Goal: Connect with others: Establish contact or relationships with other users

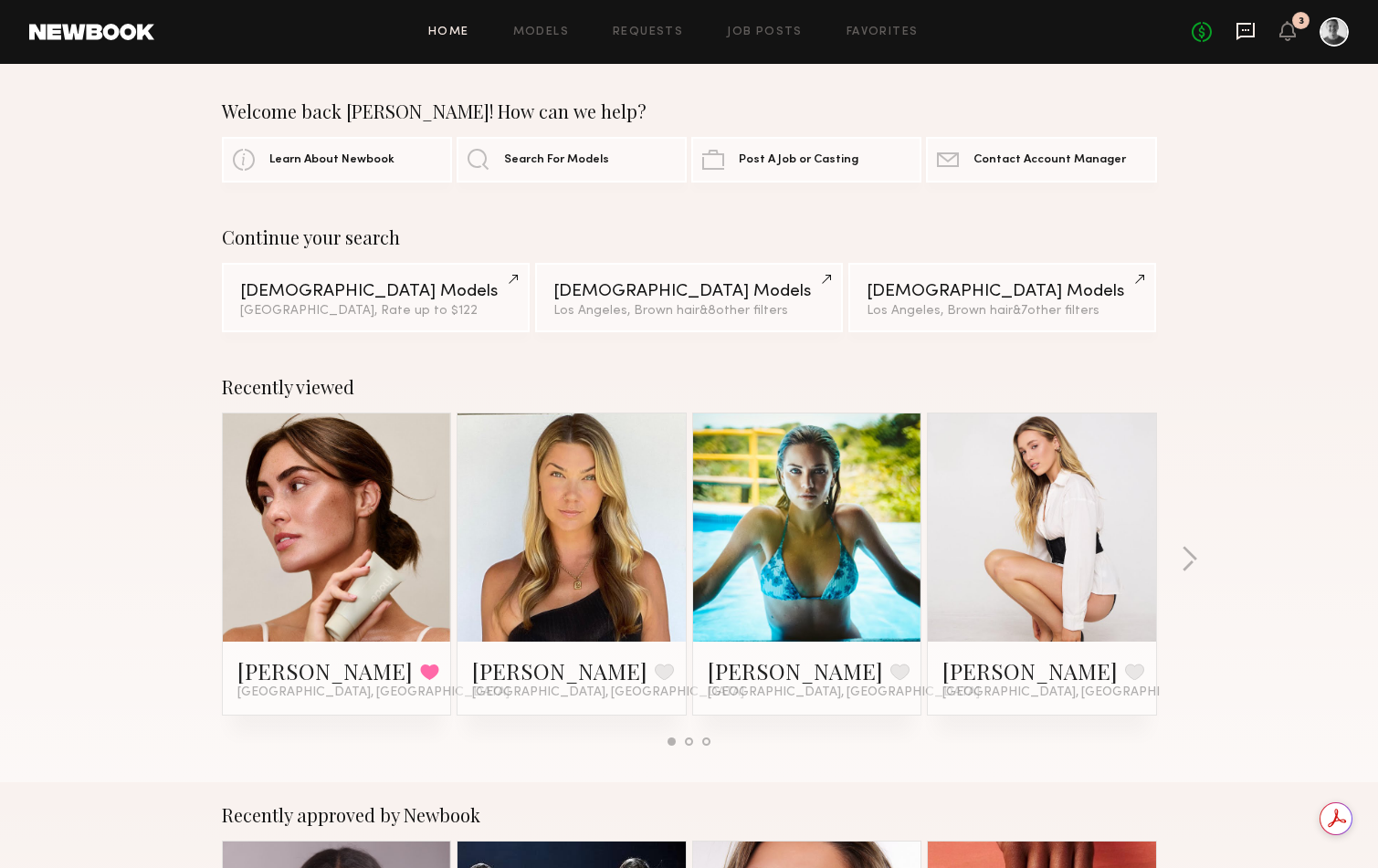
click at [1246, 31] on icon at bounding box center [1245, 31] width 20 height 20
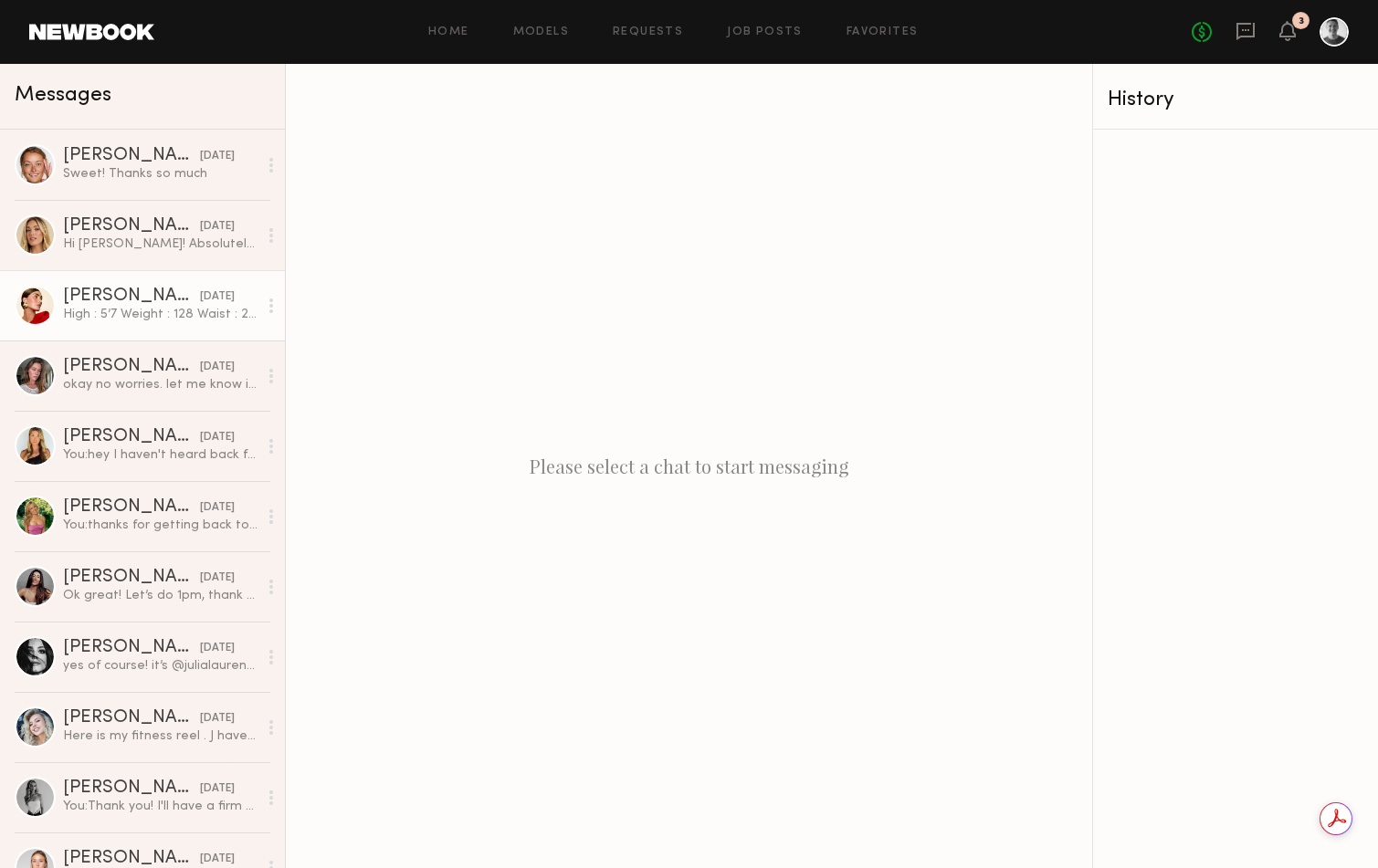
click at [128, 291] on div "[PERSON_NAME]" at bounding box center [131, 296] width 137 height 18
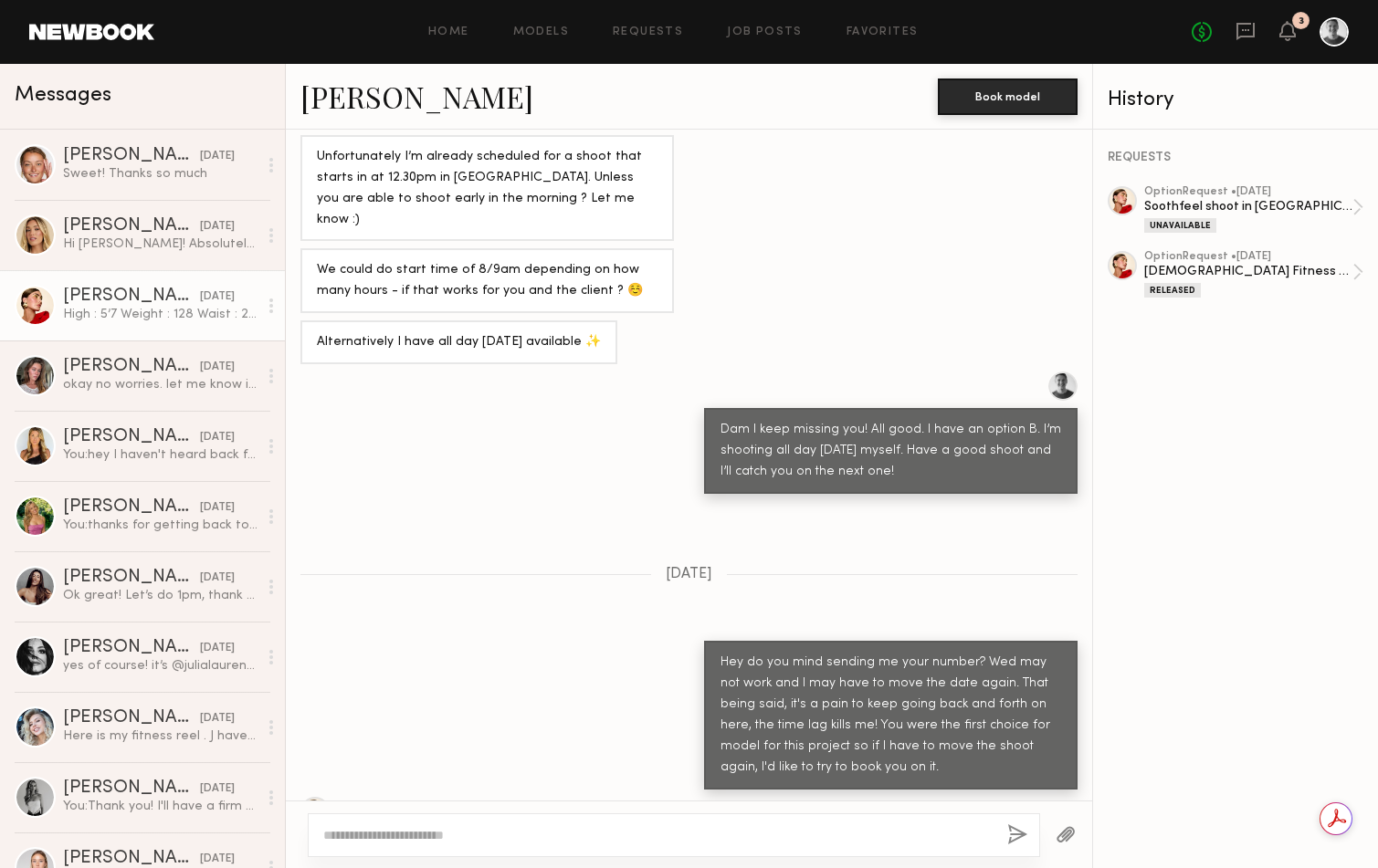
scroll to position [3054, 0]
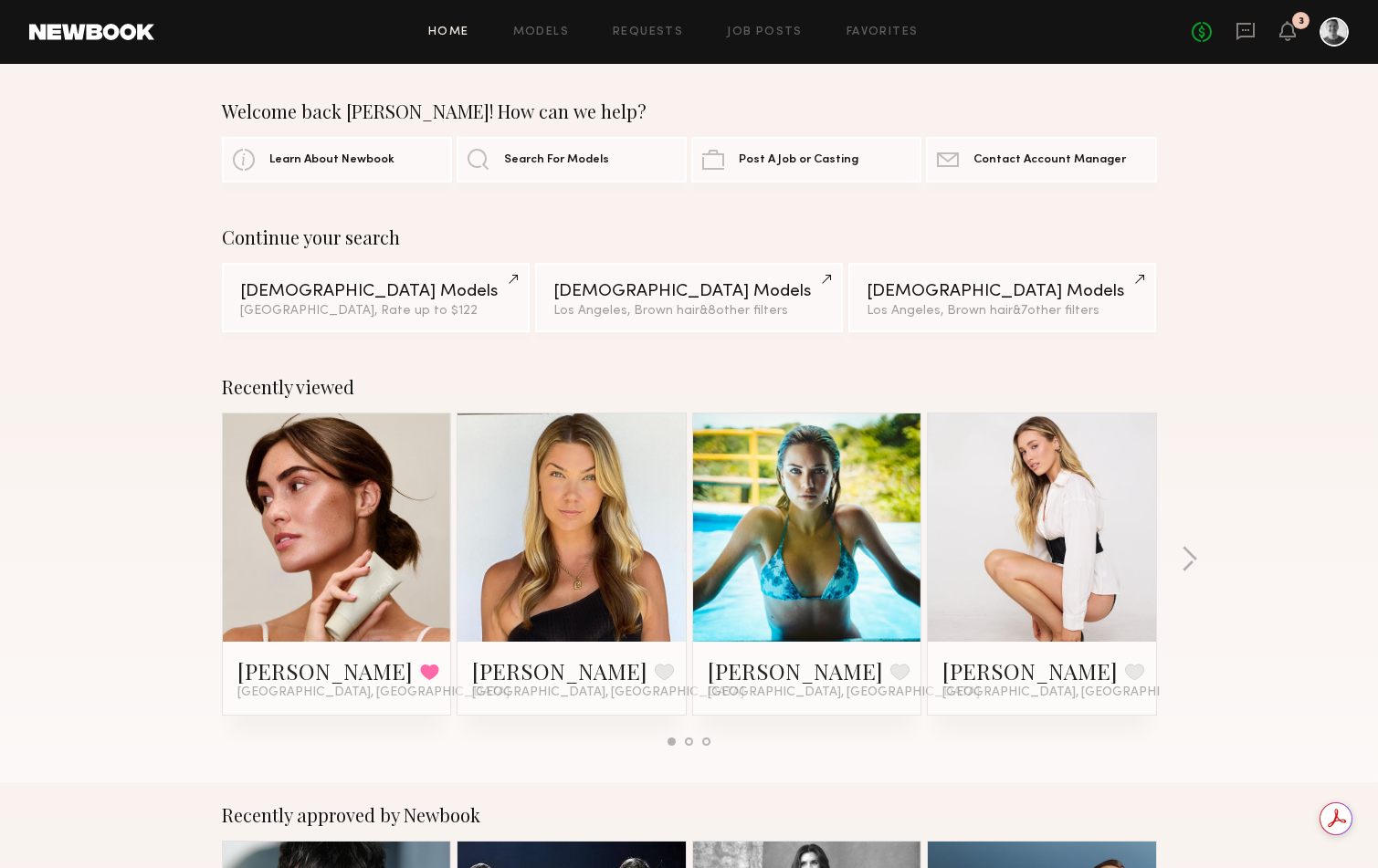
click at [365, 509] on link at bounding box center [336, 528] width 111 height 229
click at [1230, 27] on div "No fees up to $5,000 3" at bounding box center [1270, 32] width 157 height 29
click at [1254, 32] on icon at bounding box center [1245, 32] width 18 height 17
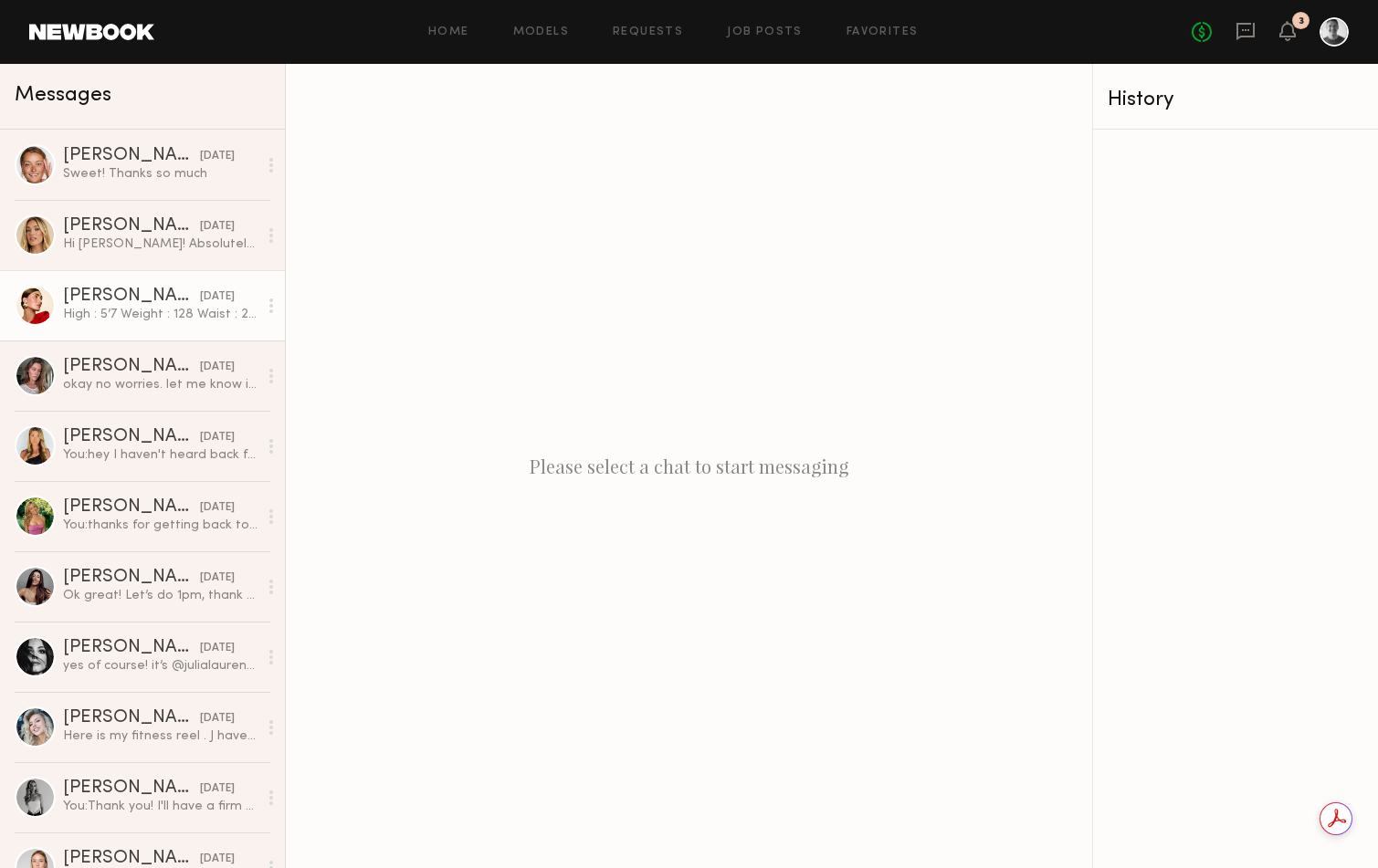
click at [125, 293] on div "[PERSON_NAME]" at bounding box center [131, 296] width 137 height 18
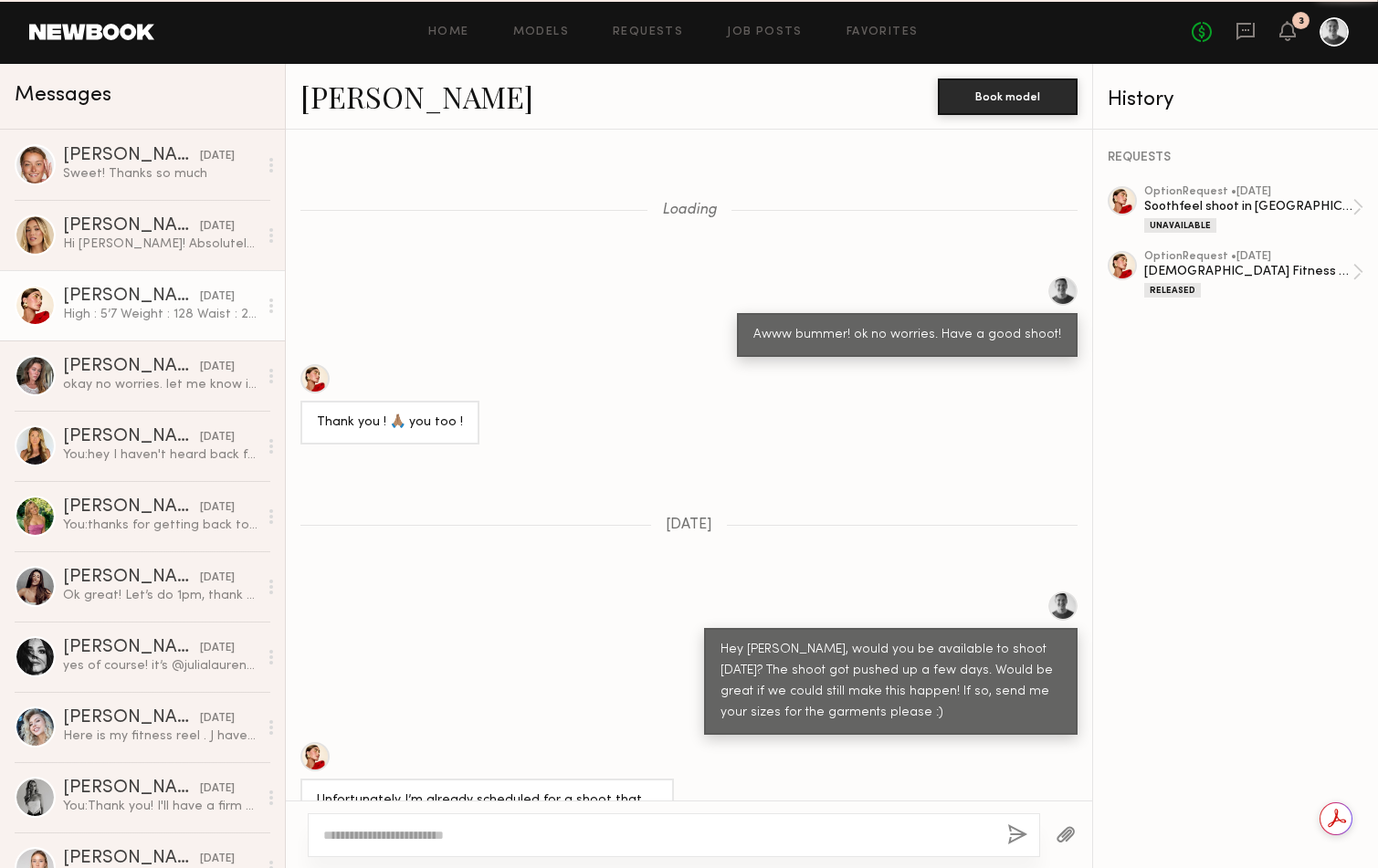
scroll to position [867, 0]
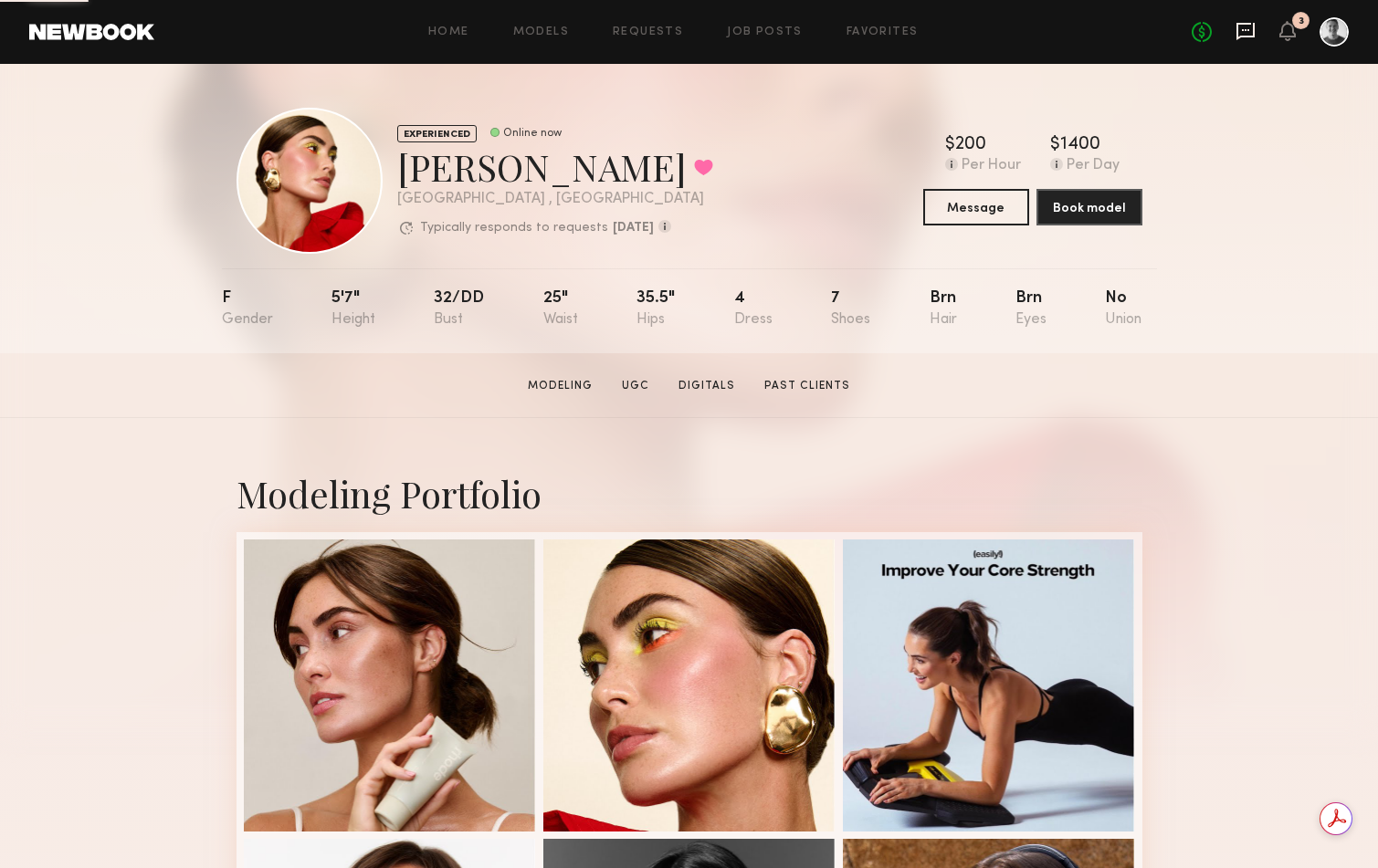
click at [1247, 23] on icon at bounding box center [1245, 32] width 18 height 17
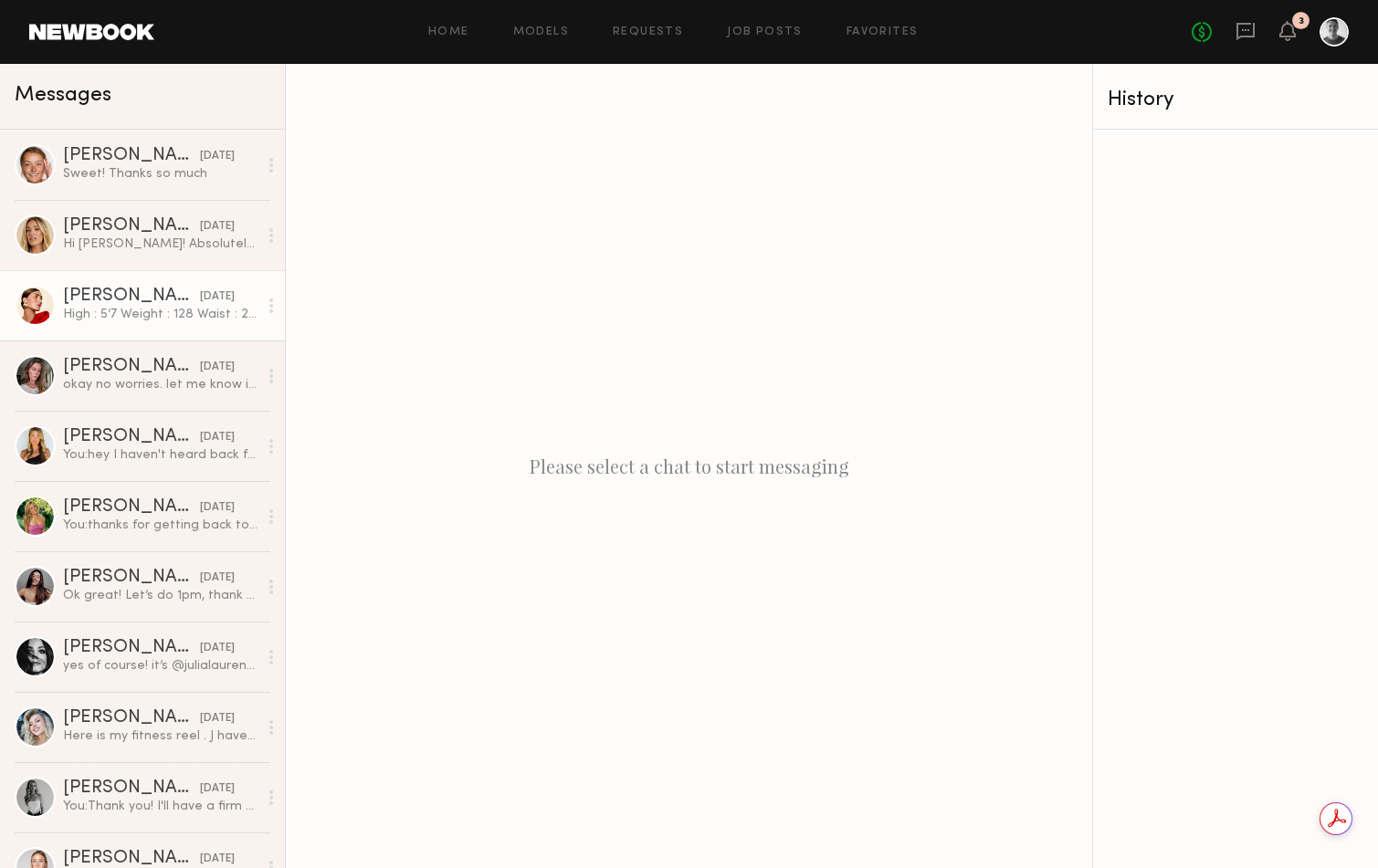
click at [152, 315] on div "High : 5’7 Weight : 128 Waist : 24.5 Hips: 35.5 Tops size: Small /2/4 Bottom : …" at bounding box center [160, 314] width 195 height 17
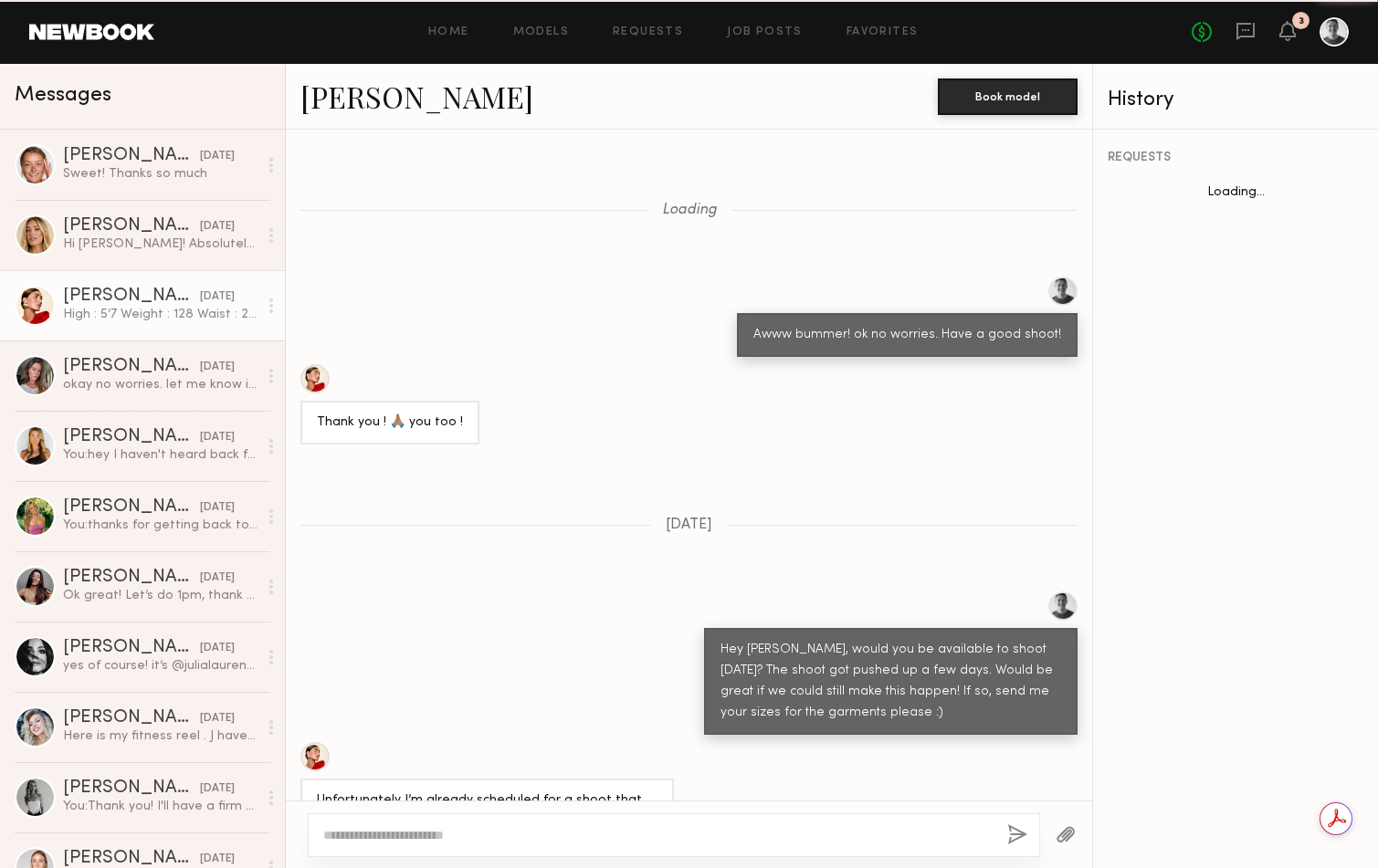
scroll to position [867, 0]
